Goal: Transaction & Acquisition: Purchase product/service

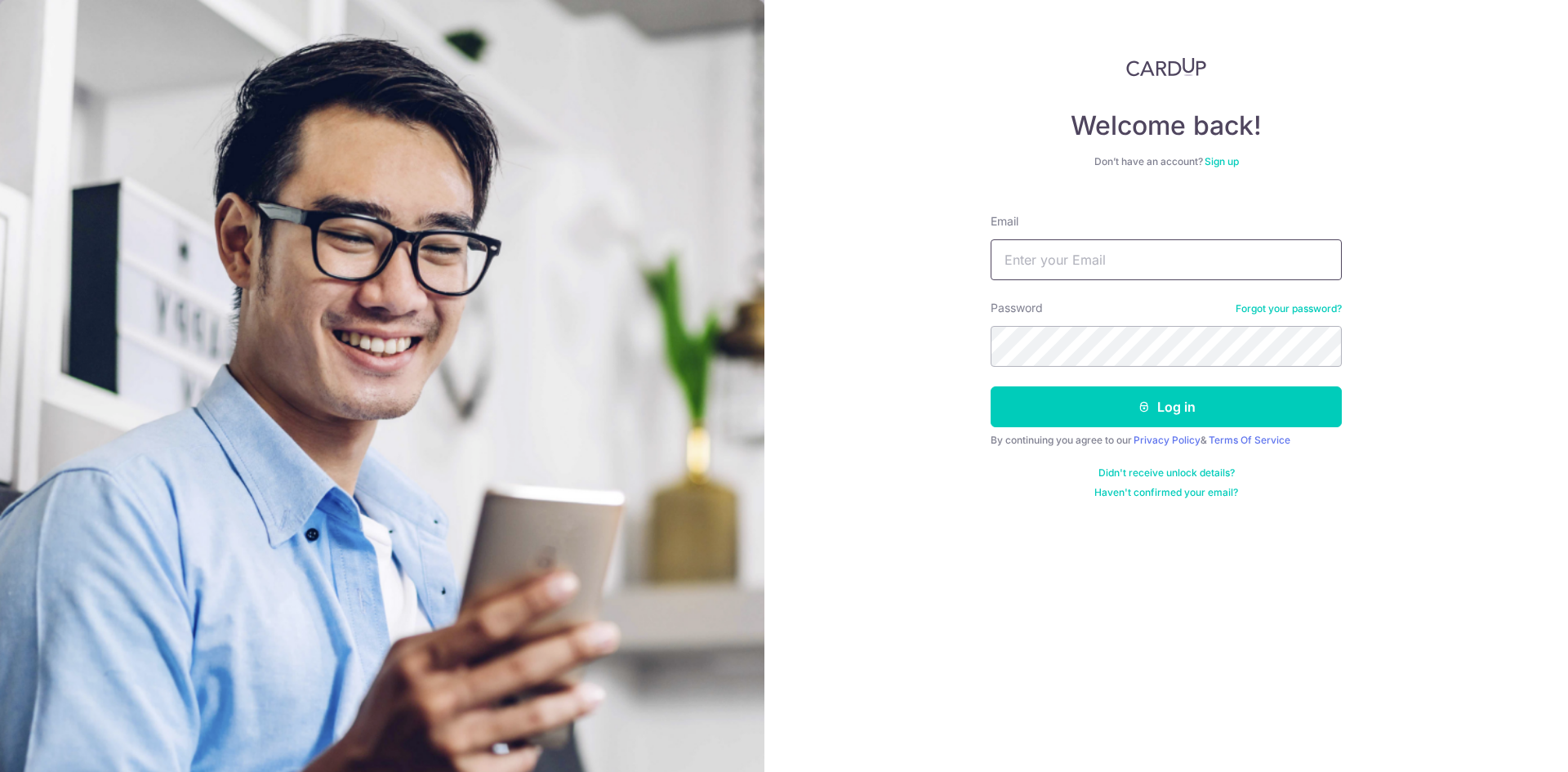
click at [1232, 267] on input "Email" at bounding box center [1166, 259] width 351 height 41
type input "veronicalumy@gmail.com"
click at [991, 386] on button "Log in" at bounding box center [1166, 406] width 351 height 41
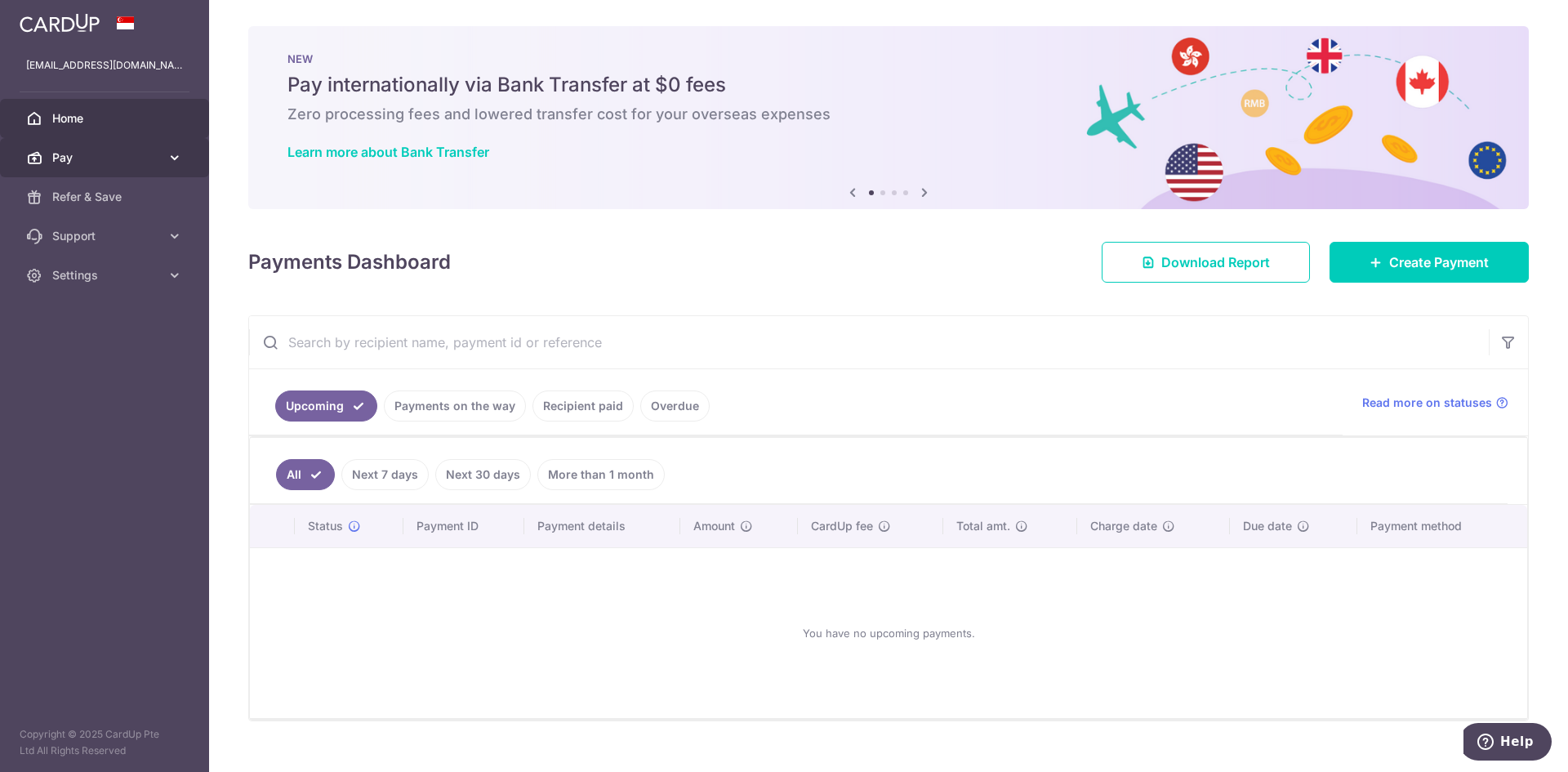
click at [109, 149] on link "Pay" at bounding box center [104, 157] width 210 height 39
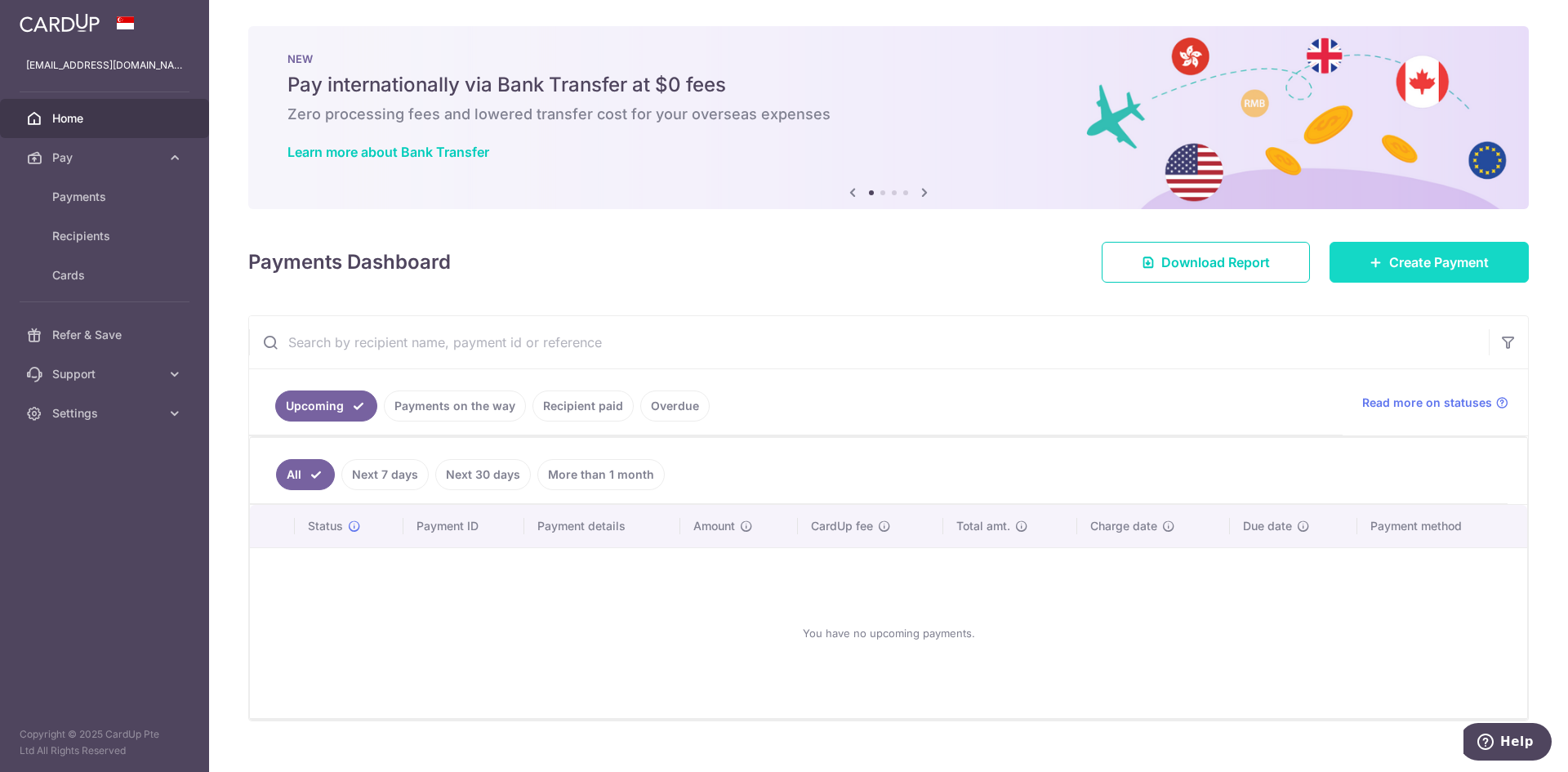
click at [1390, 267] on span "Create Payment" at bounding box center [1438, 262] width 100 height 20
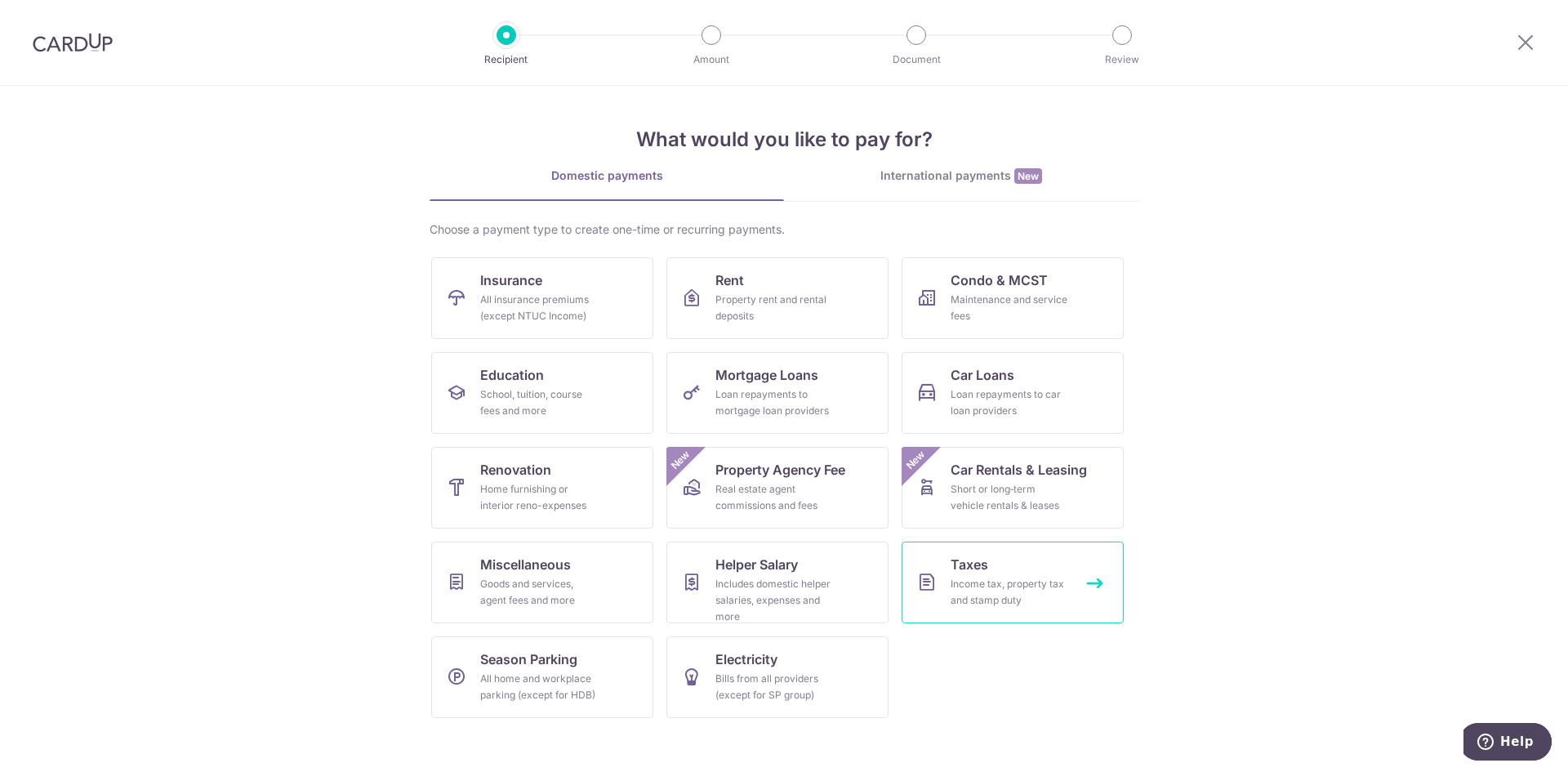
click at [1070, 601] on link "Taxes Income tax, property tax and stamp duty" at bounding box center [1012, 582] width 222 height 82
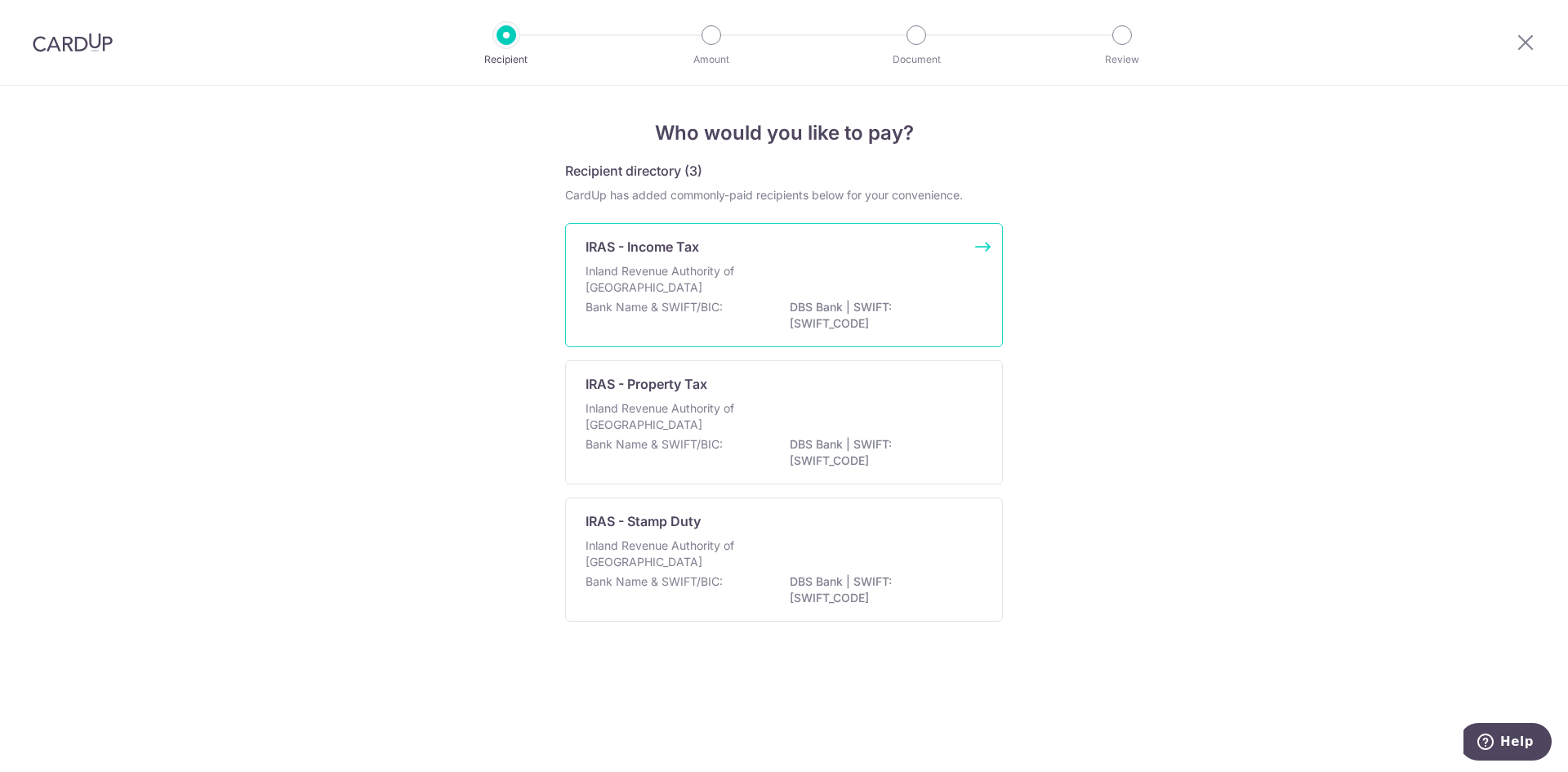
click at [704, 278] on p "Inland Revenue Authority of Singapore" at bounding box center [672, 279] width 173 height 32
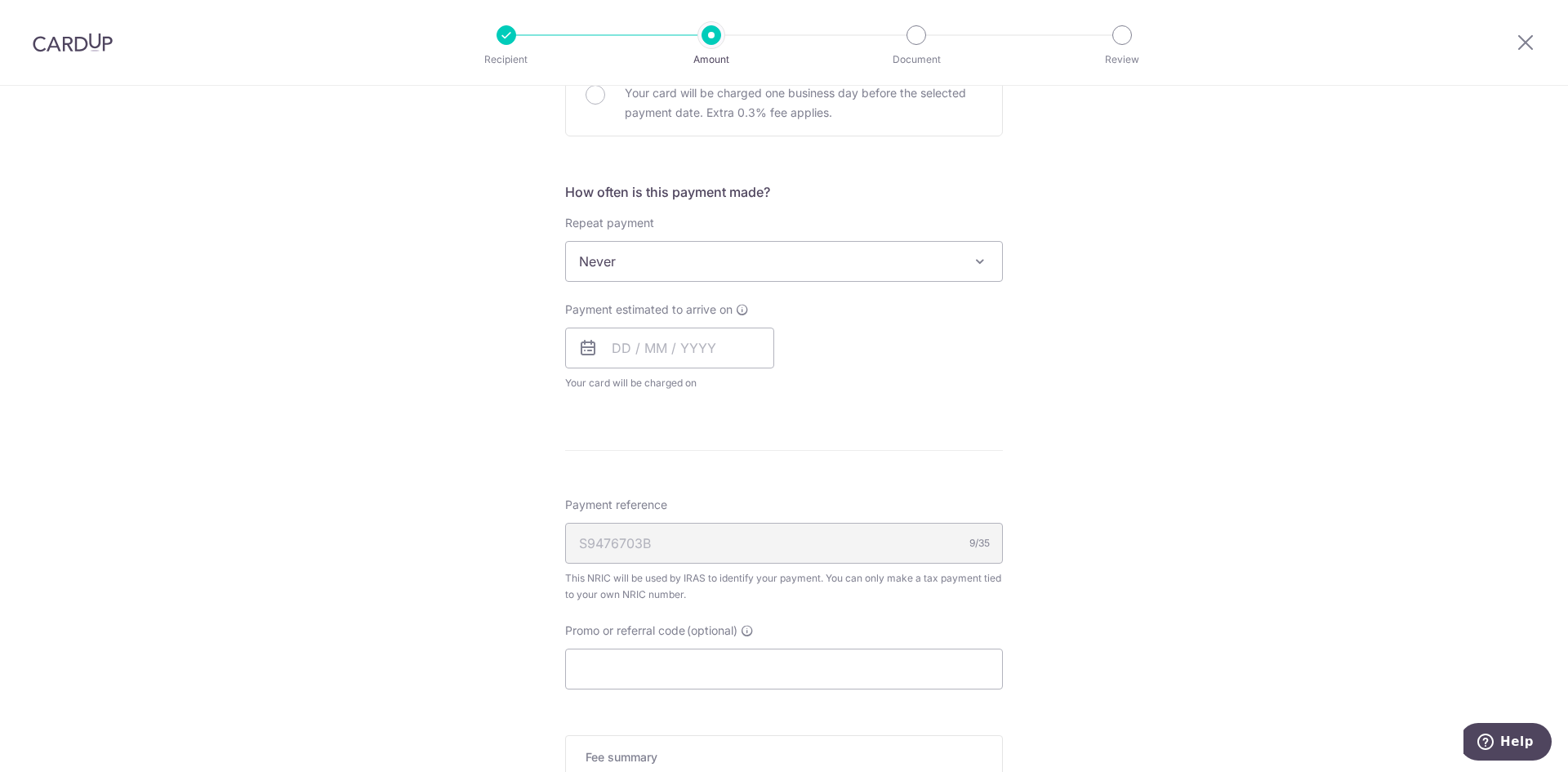
scroll to position [653, 0]
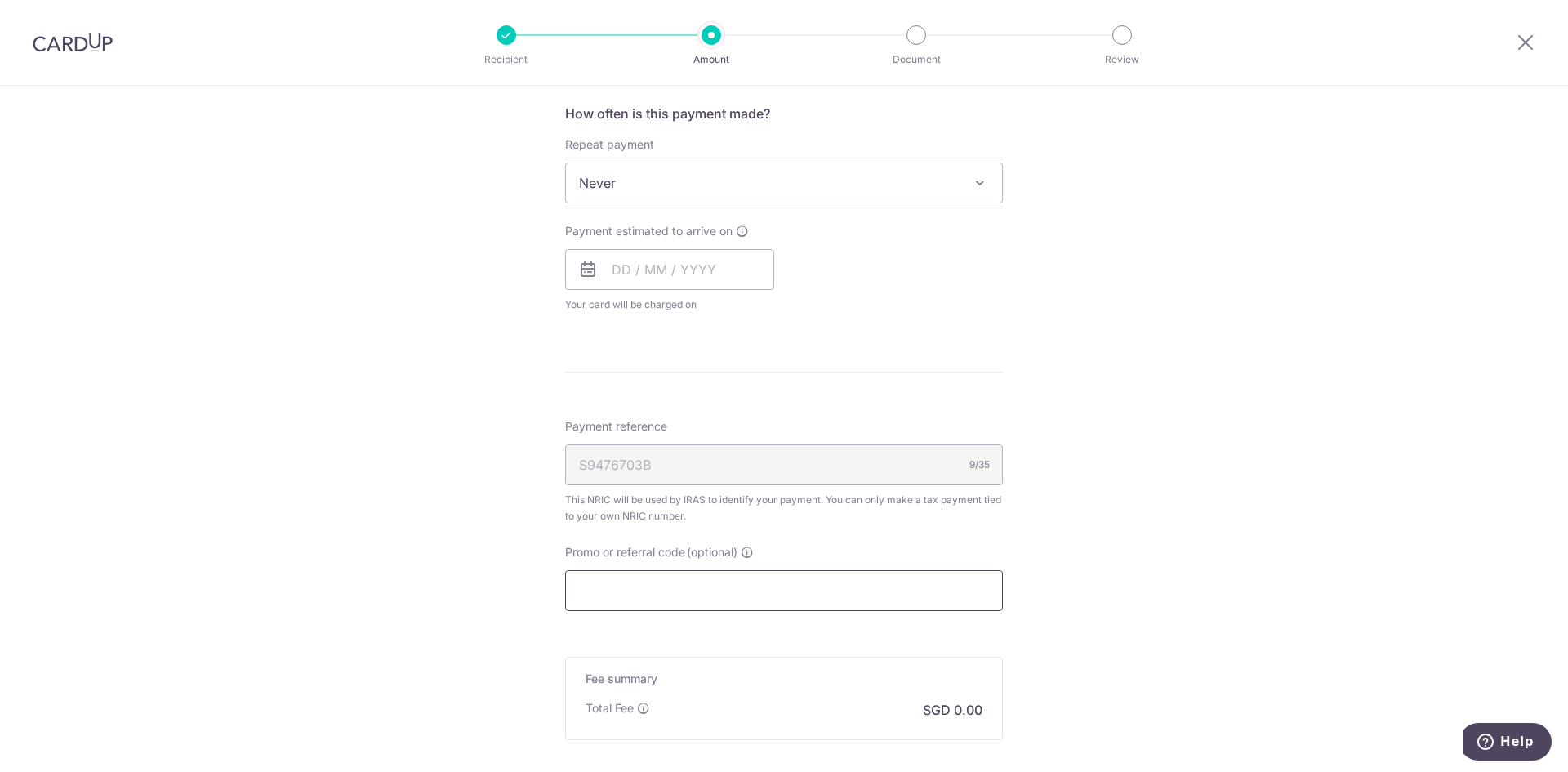
click at [765, 587] on input "Promo or referral code (optional)" at bounding box center [784, 590] width 438 height 41
paste input "OFF225"
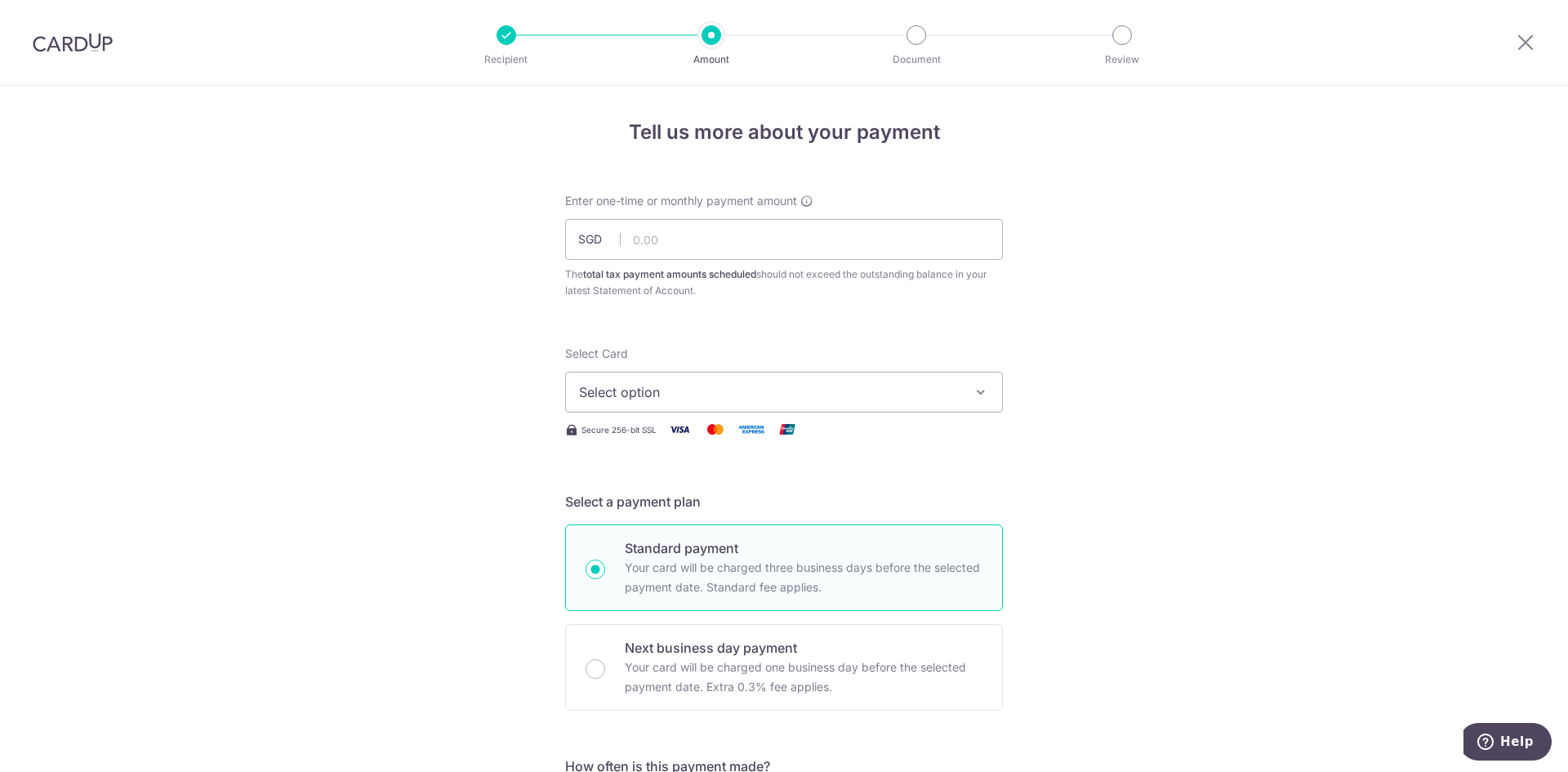
scroll to position [0, 0]
type input "OFF225"
click at [704, 248] on input "text" at bounding box center [784, 240] width 438 height 41
type input "899.25"
click at [722, 393] on span "Select option" at bounding box center [769, 393] width 380 height 20
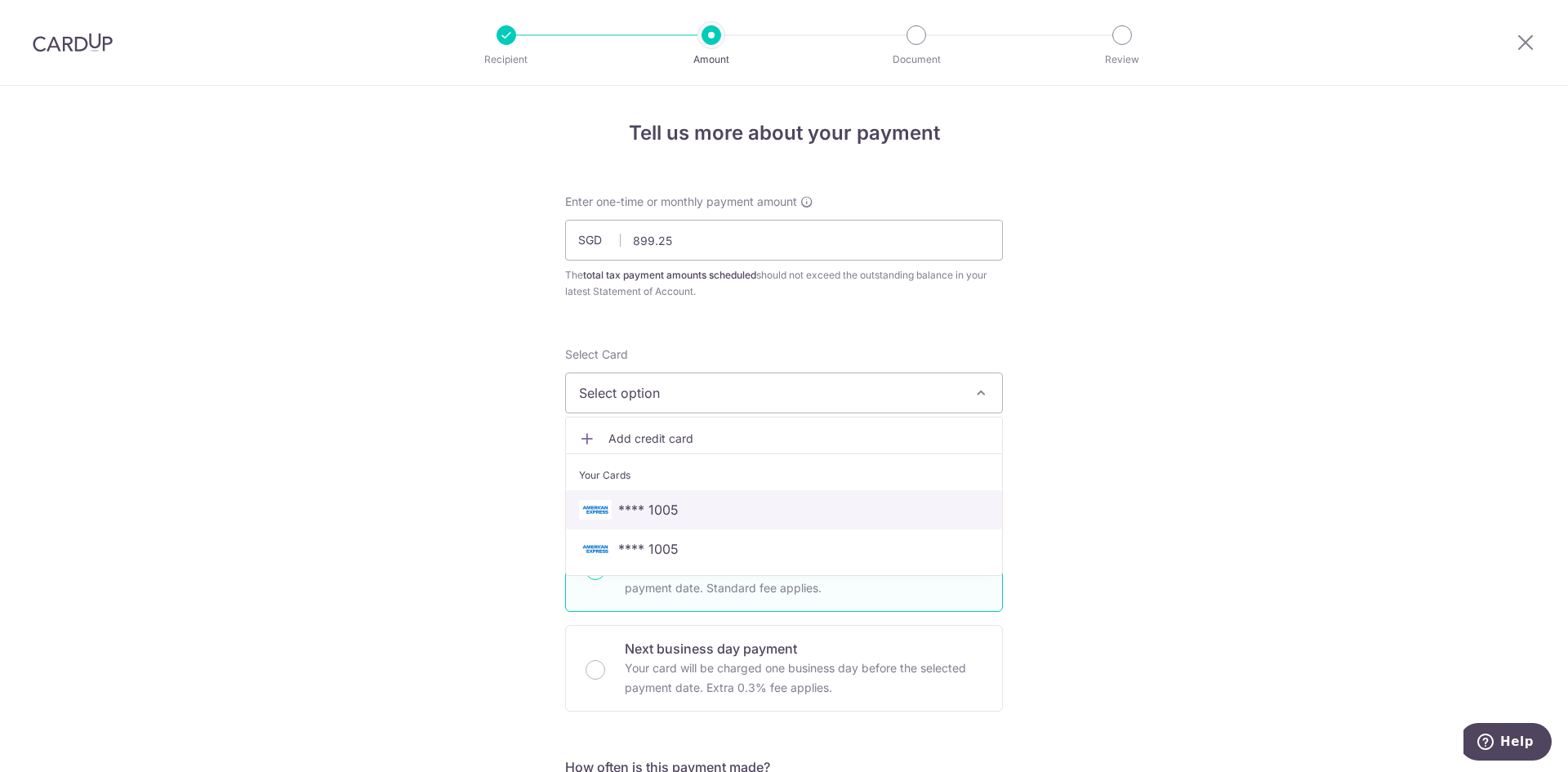
click at [692, 511] on span "**** 1005" at bounding box center [784, 509] width 410 height 20
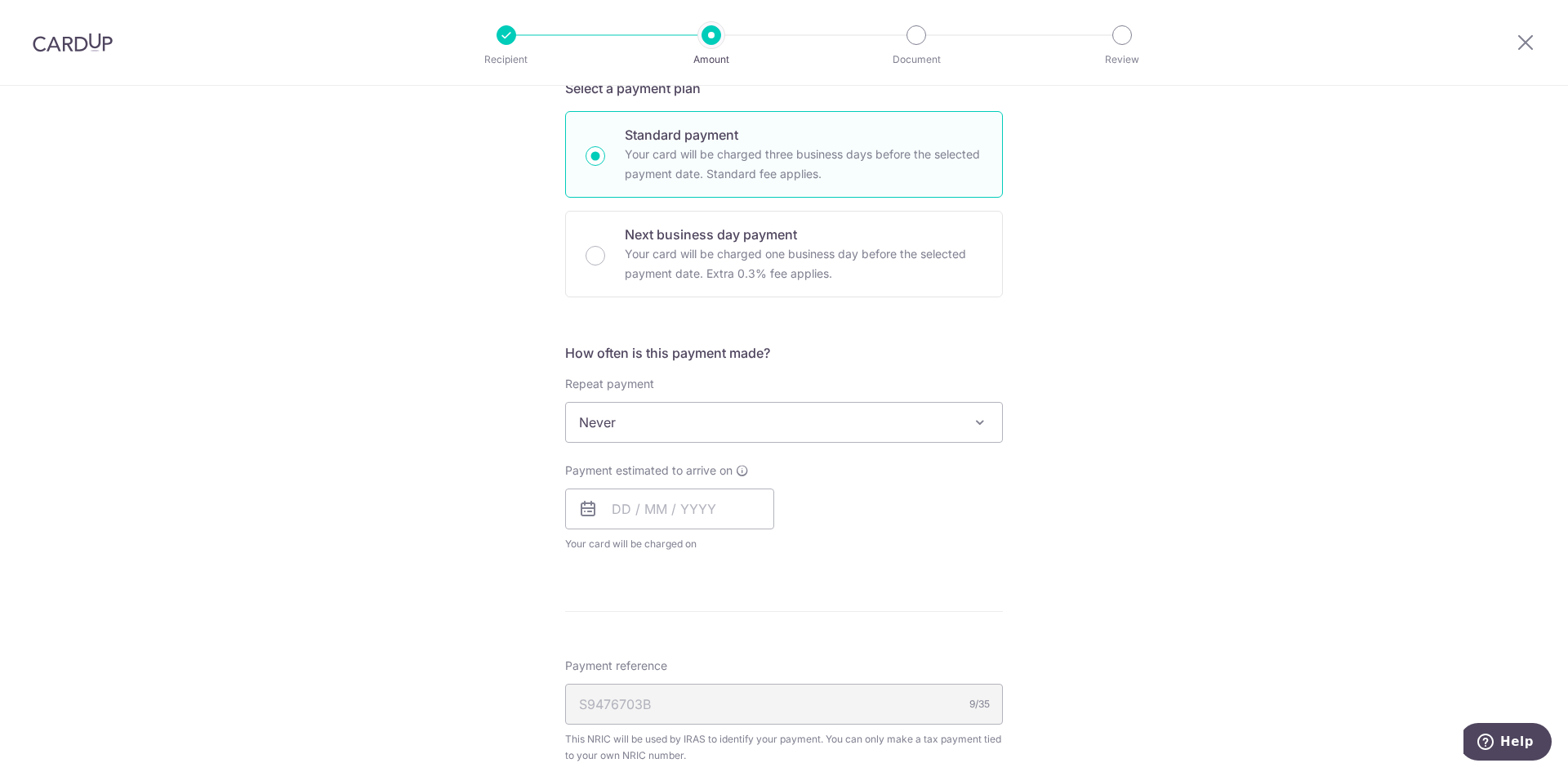
scroll to position [6, 0]
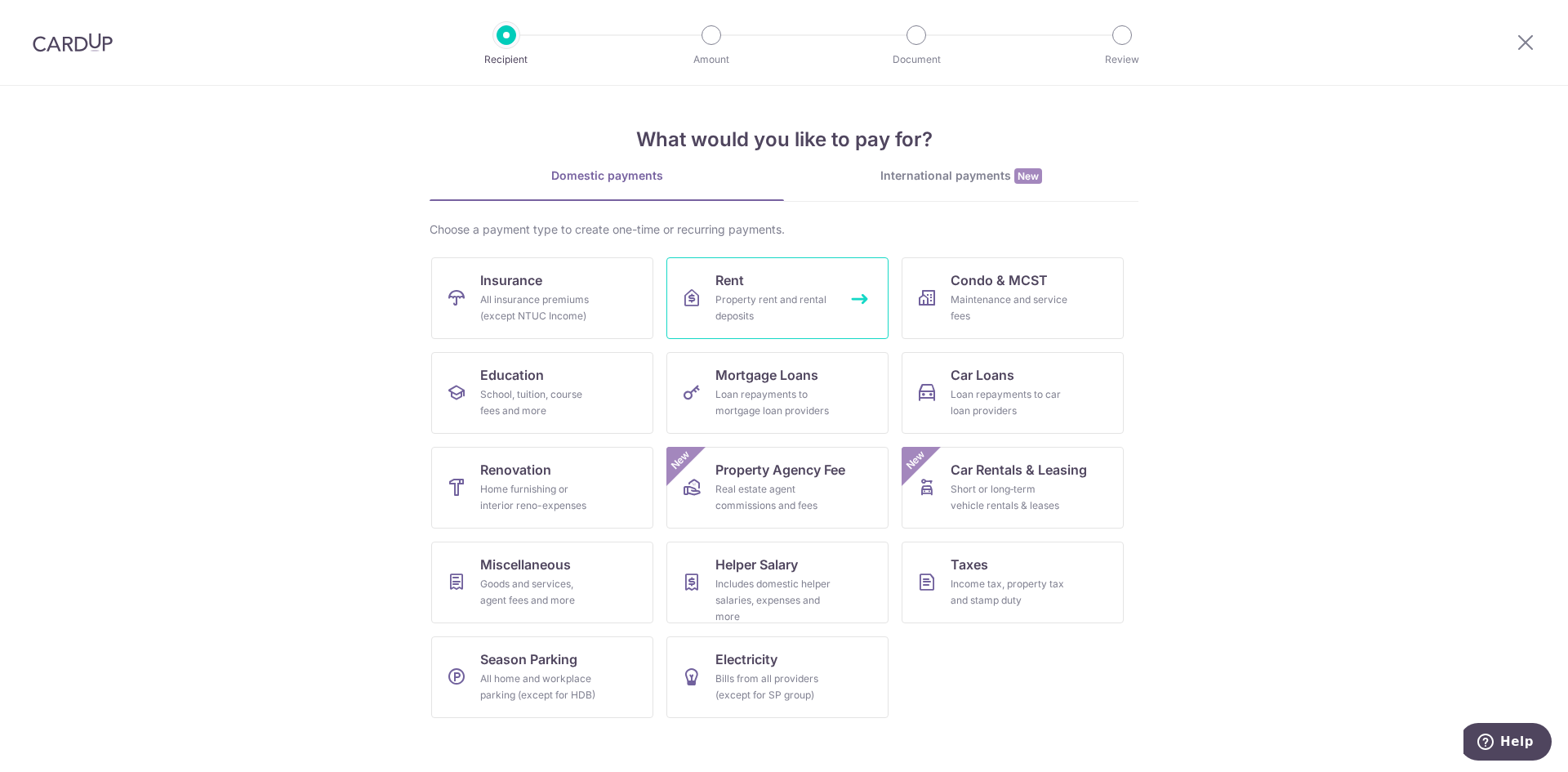
click at [775, 307] on div "Property rent and rental deposits" at bounding box center [775, 308] width 118 height 32
click at [592, 595] on div "Goods and services, agent fees and more" at bounding box center [539, 592] width 118 height 32
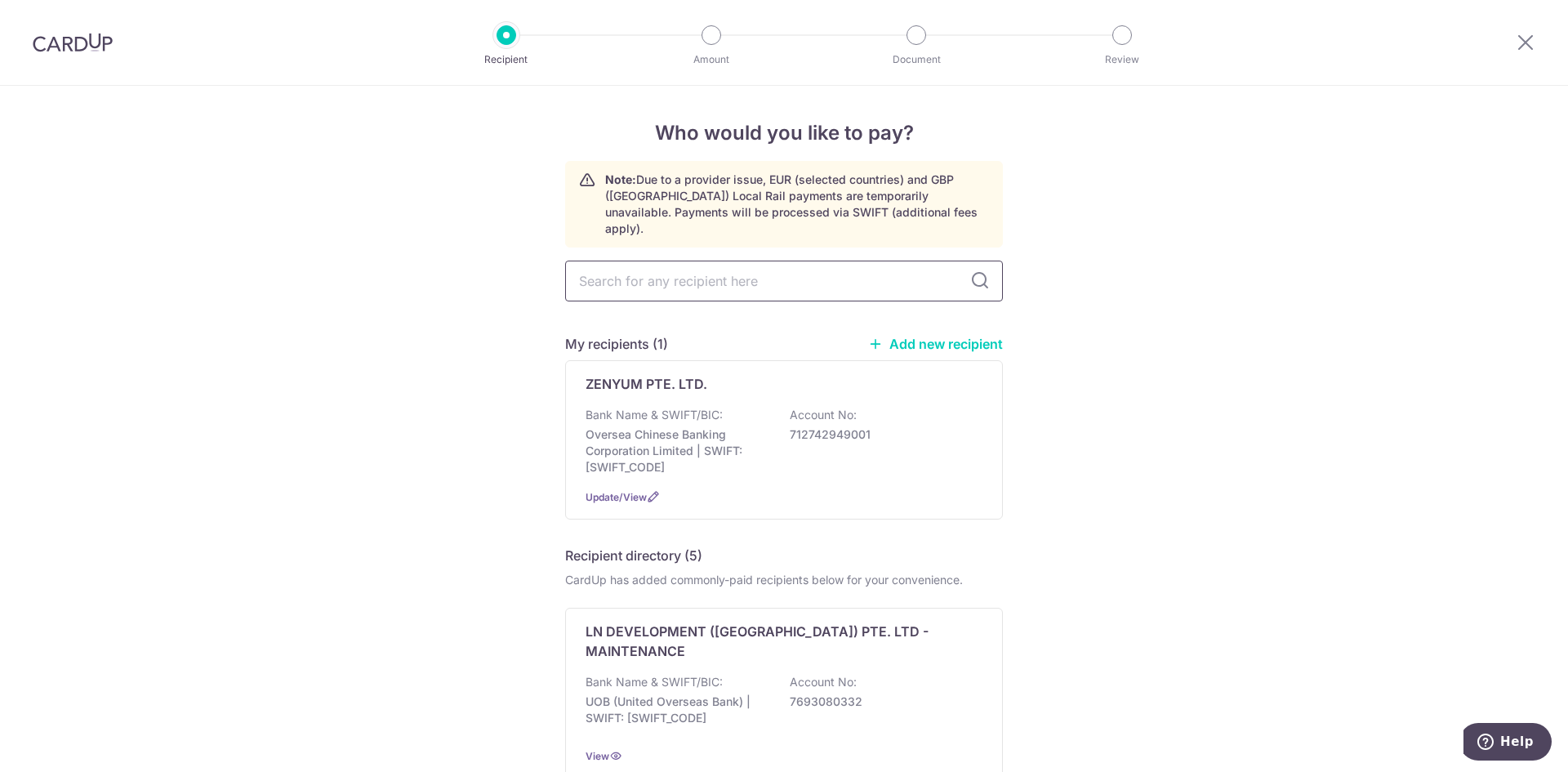
click at [795, 276] on input "text" at bounding box center [784, 281] width 438 height 41
click at [948, 336] on link "Add new recipient" at bounding box center [936, 343] width 135 height 16
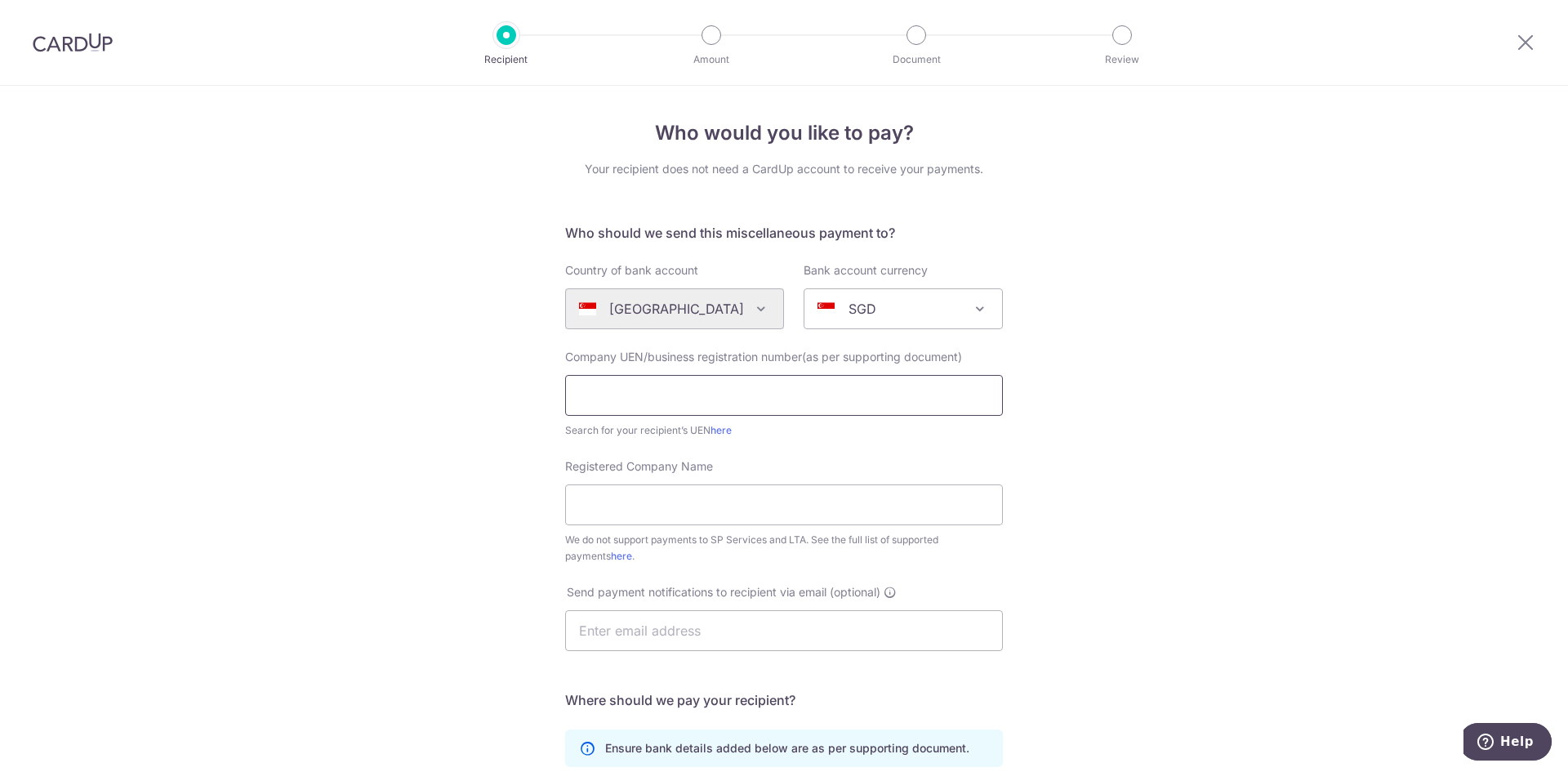
click at [775, 393] on input "text" at bounding box center [784, 395] width 438 height 41
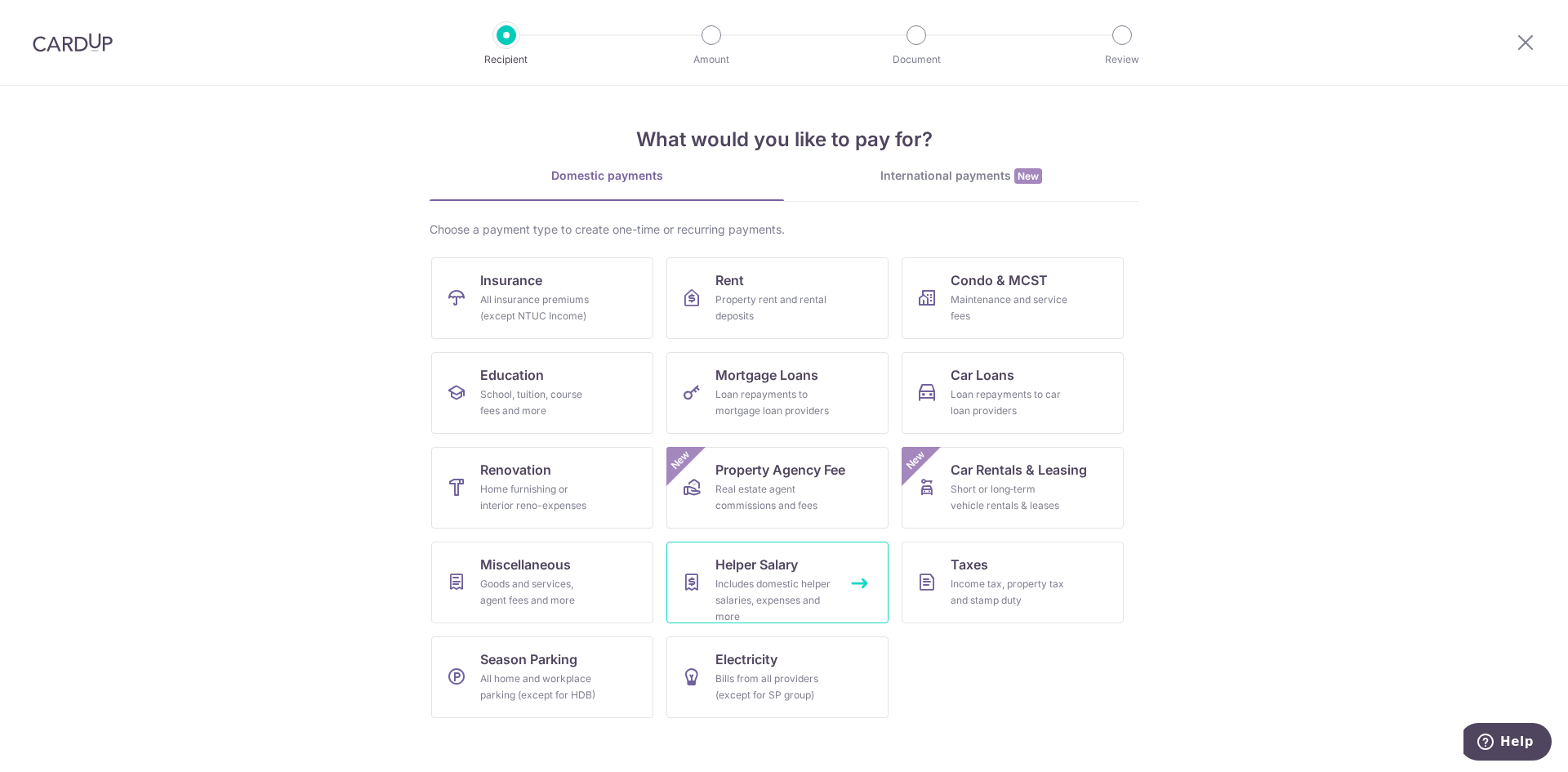
click at [805, 599] on div "Includes domestic helper salaries, expenses and more" at bounding box center [775, 600] width 118 height 49
click at [752, 401] on div "Loan repayments to mortgage loan providers" at bounding box center [775, 402] width 118 height 32
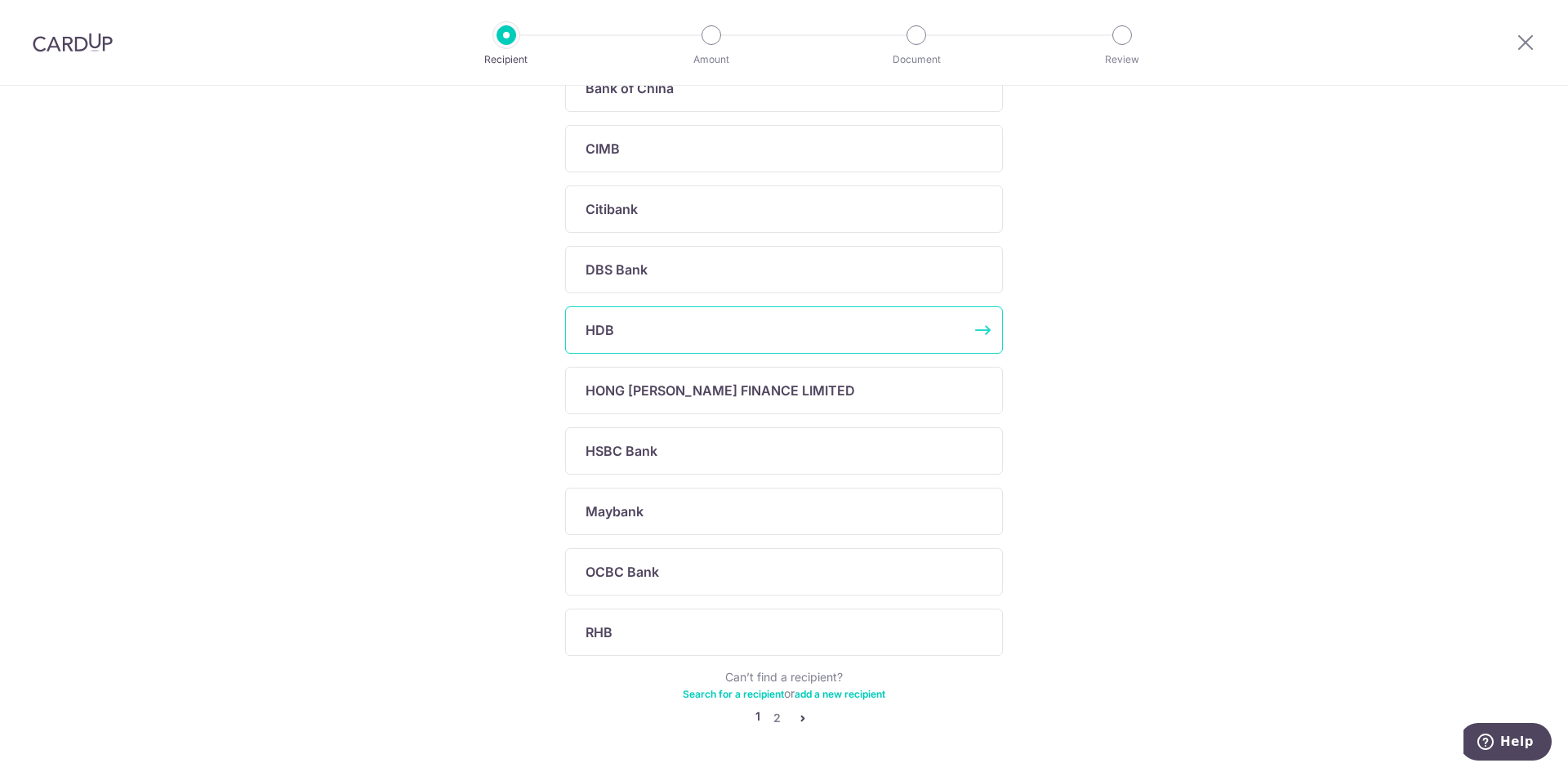
scroll to position [332, 0]
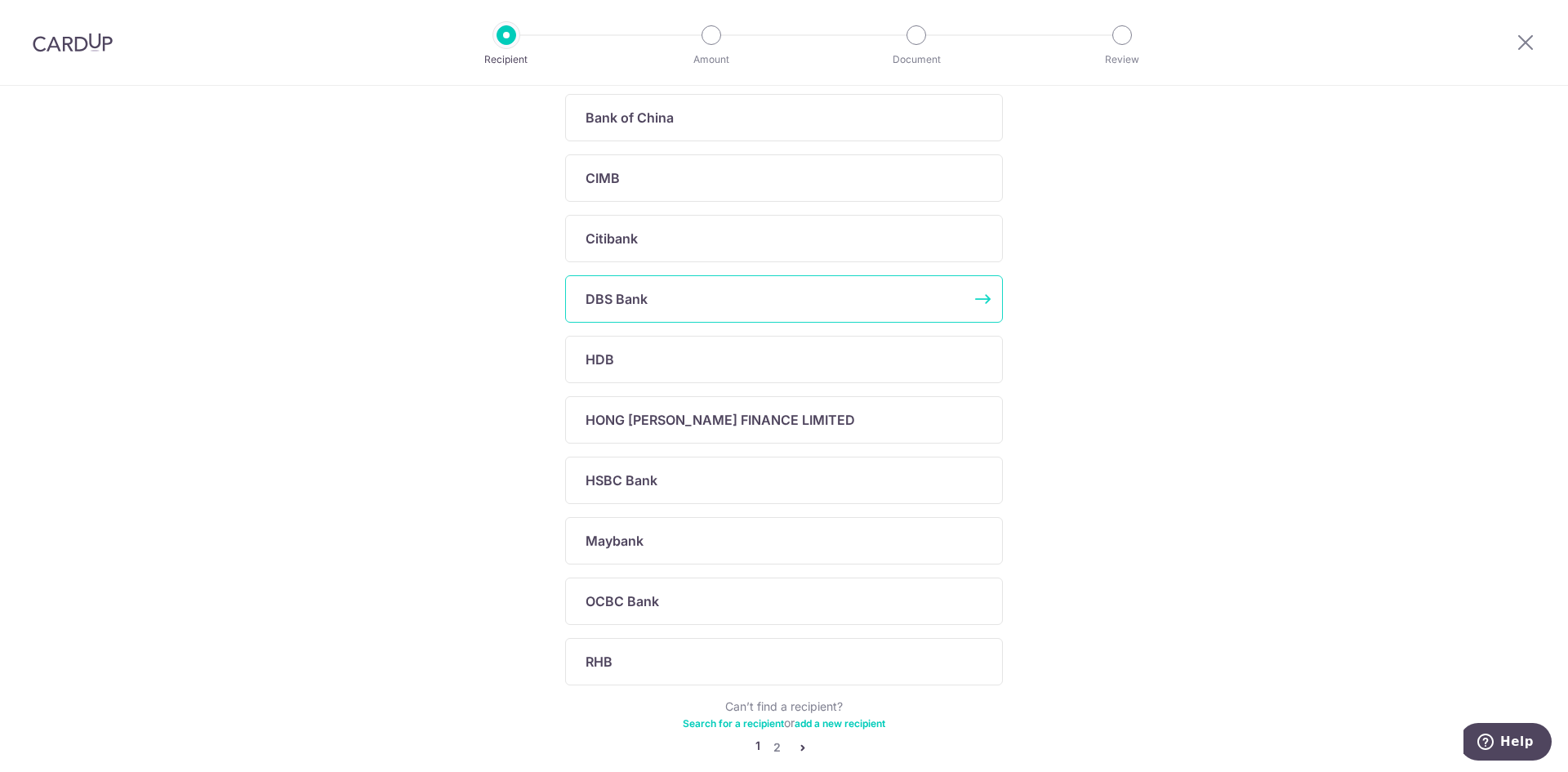
click at [621, 286] on div "DBS Bank" at bounding box center [784, 299] width 438 height 47
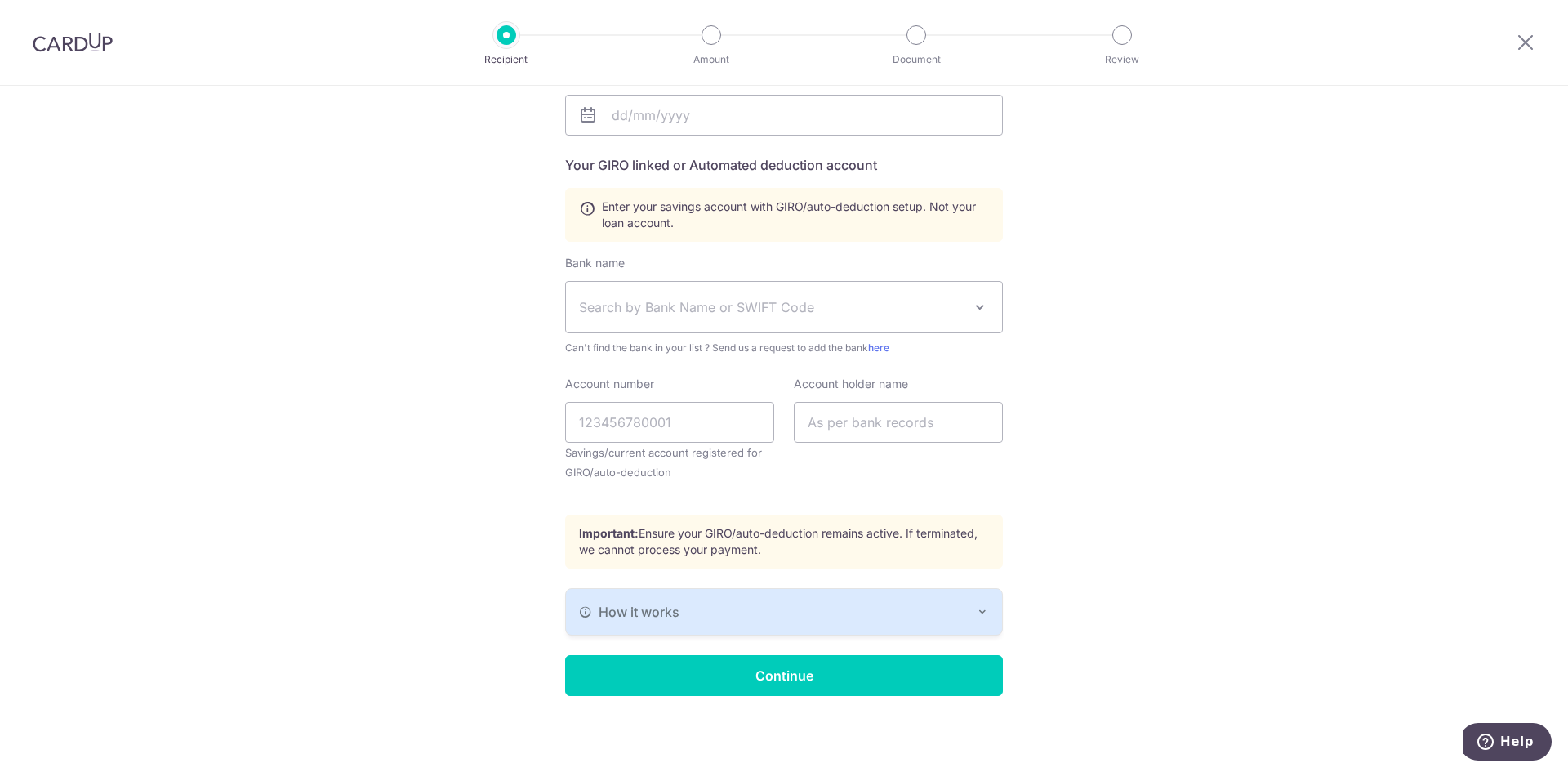
scroll to position [281, 0]
click at [758, 309] on span "Search by Bank Name or SWIFT Code" at bounding box center [771, 306] width 384 height 20
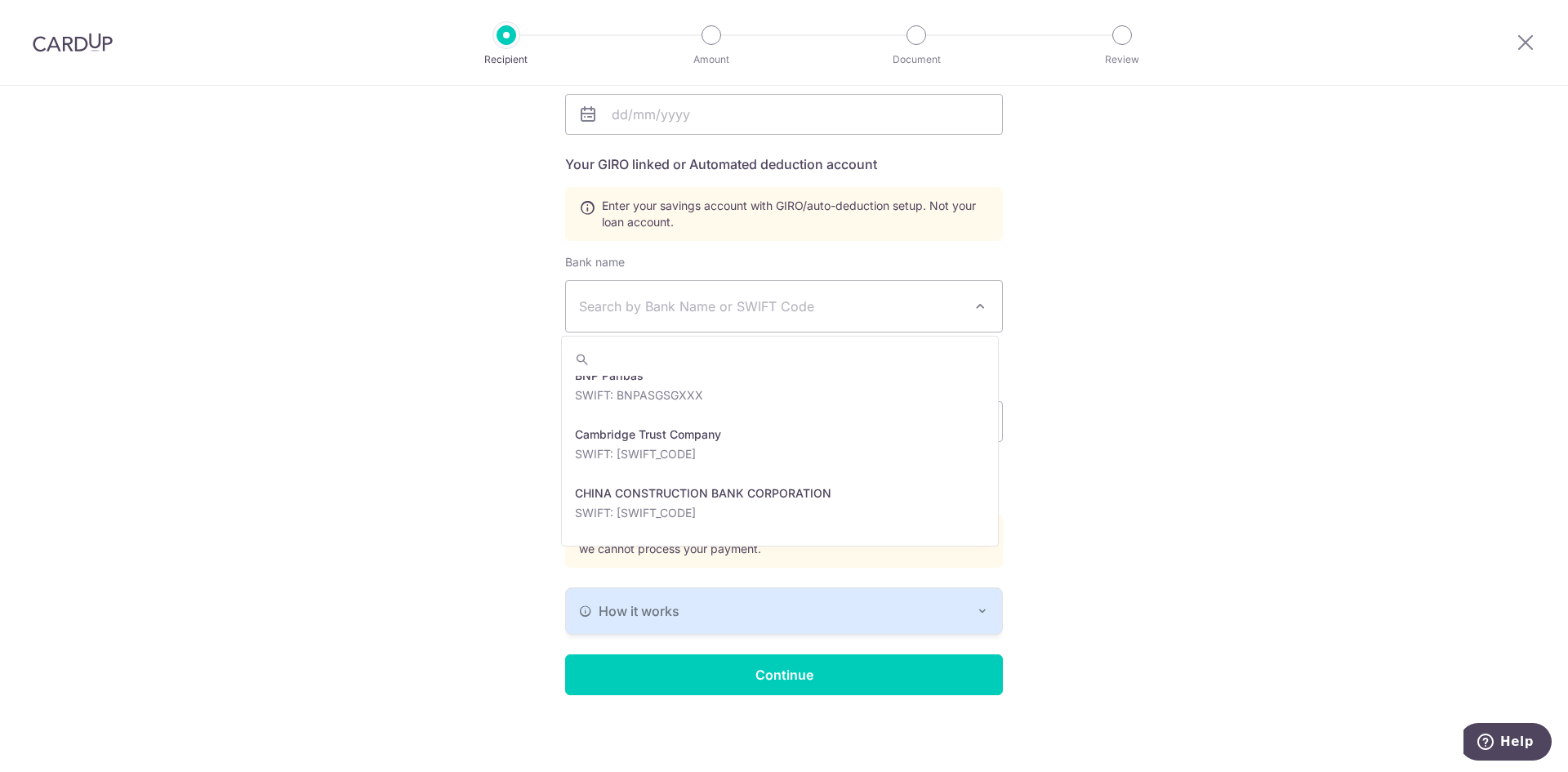
scroll to position [818, 0]
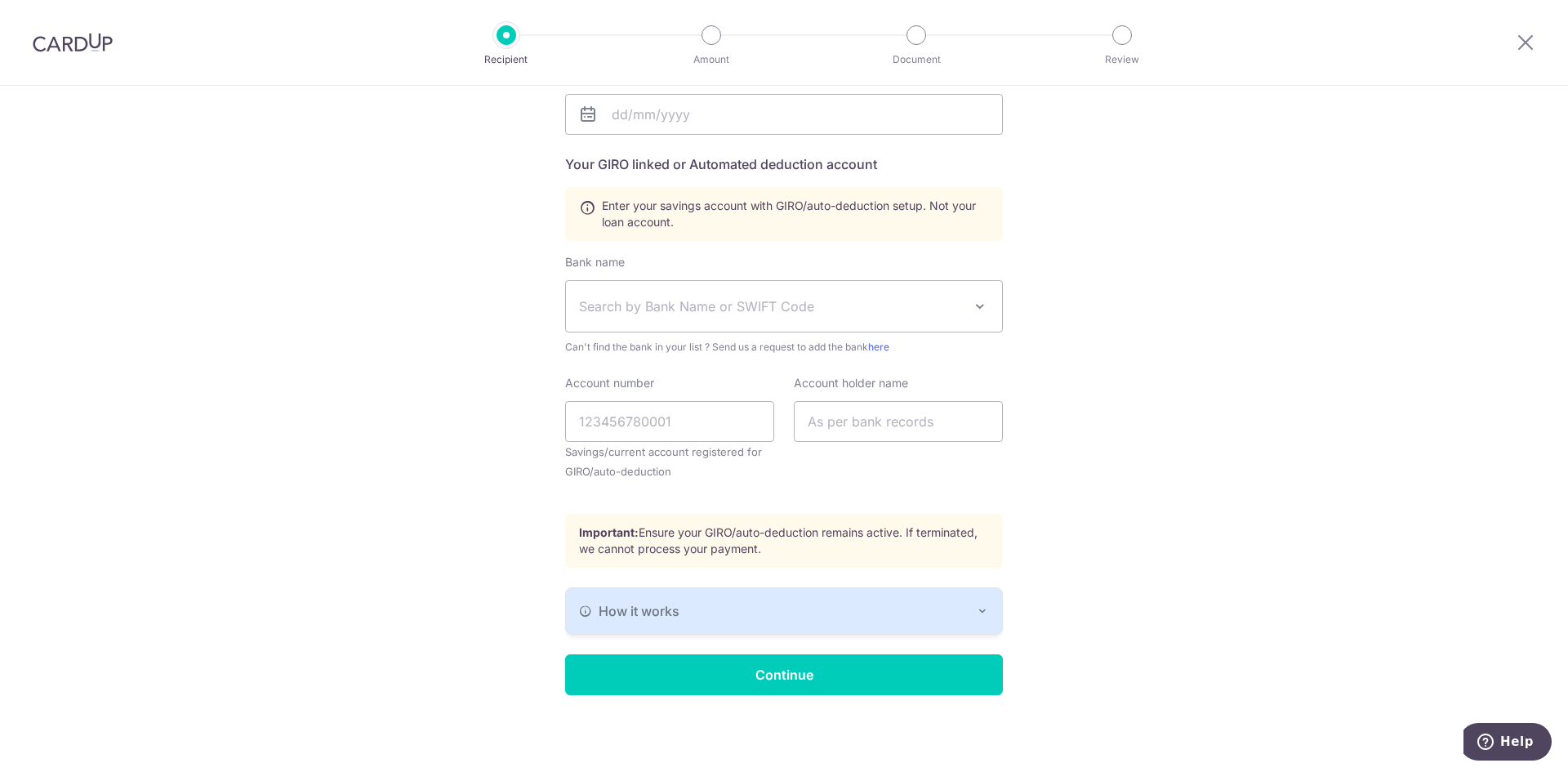
click at [1186, 401] on div "Who would you like to pay? Your recipient does not need a CardUp account to rec…" at bounding box center [784, 288] width 1568 height 967
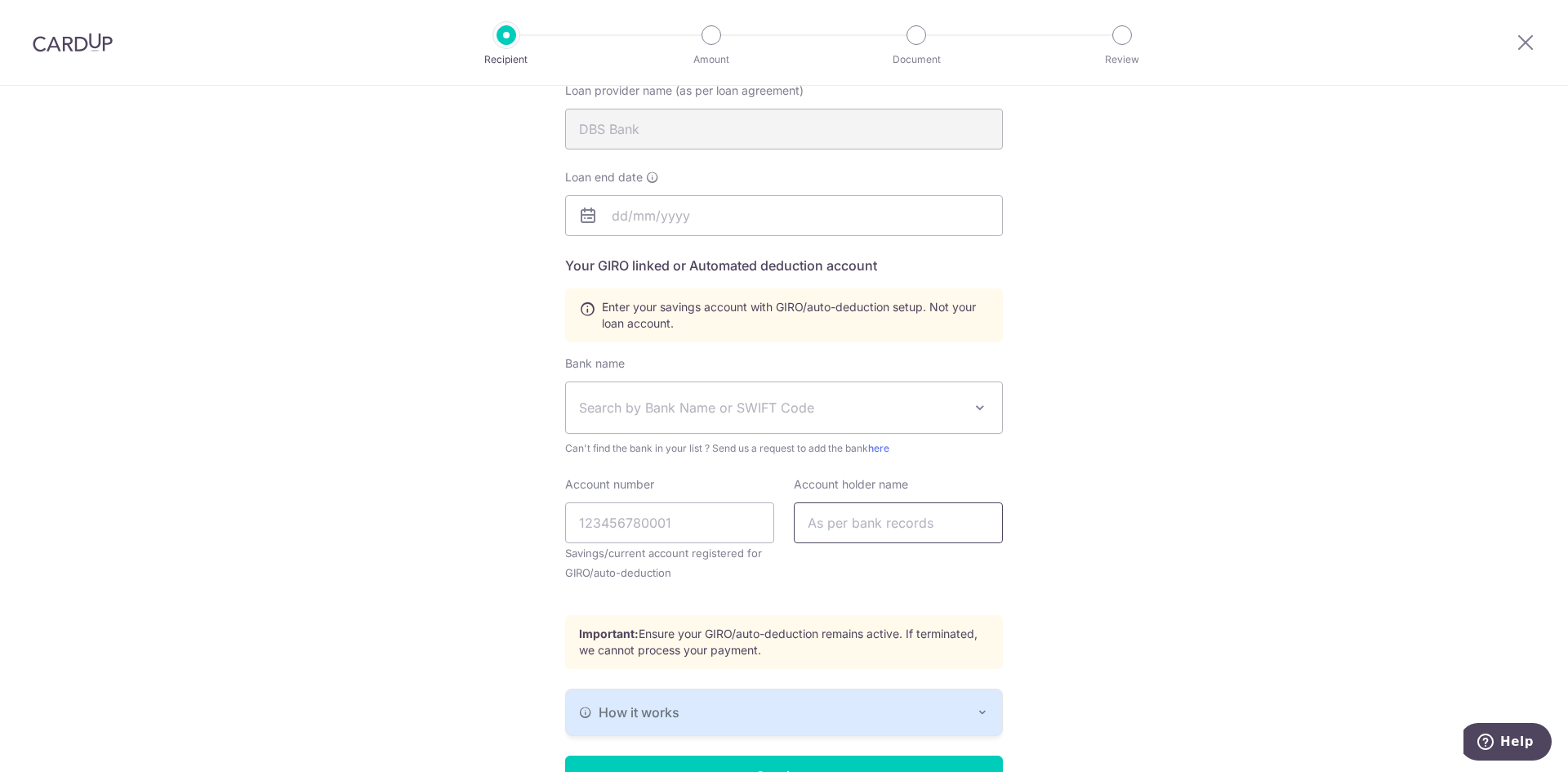
scroll to position [0, 0]
